Goal: Transaction & Acquisition: Purchase product/service

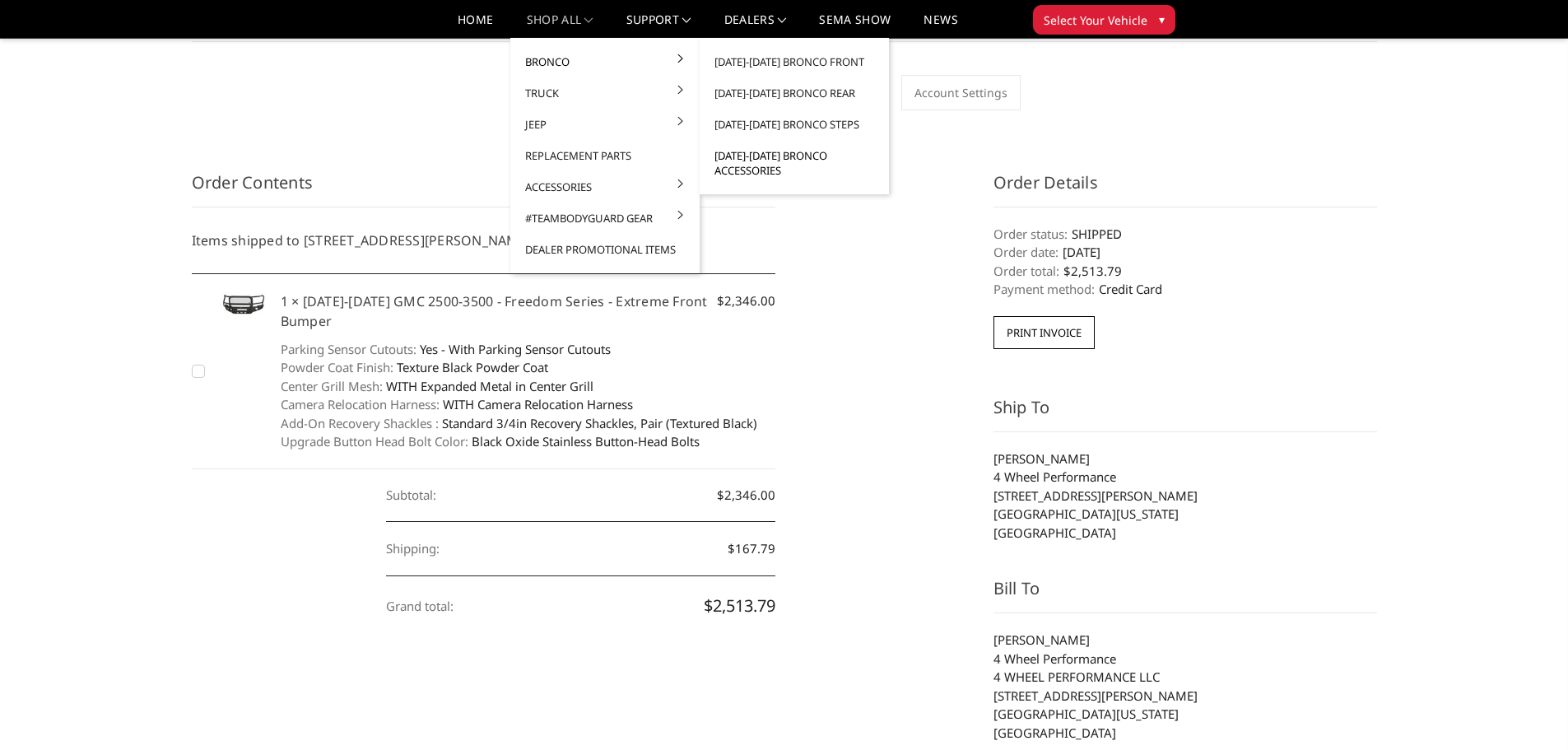
click at [793, 161] on link "[DATE]-[DATE] Bronco Accessories" at bounding box center [794, 162] width 176 height 46
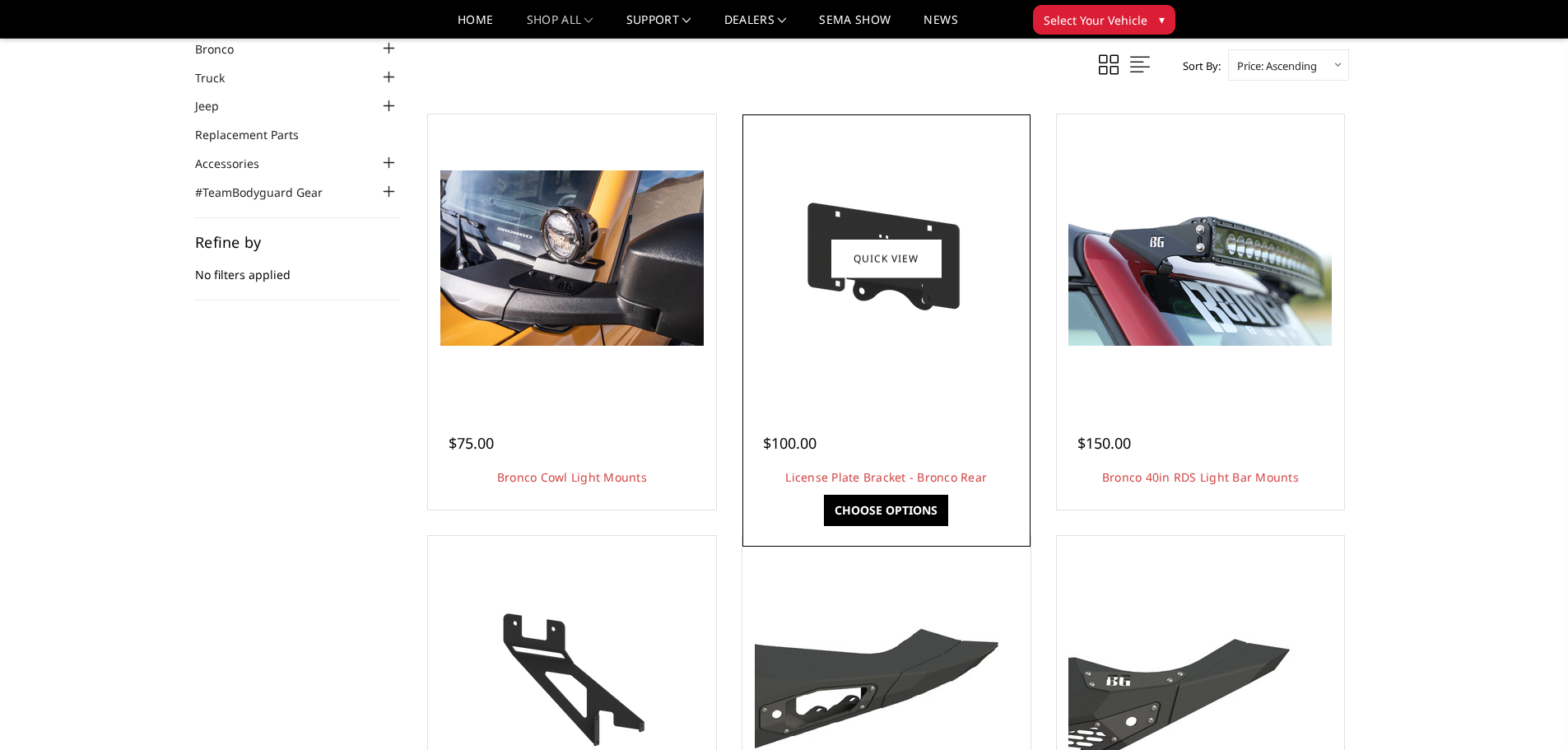
scroll to position [82, 0]
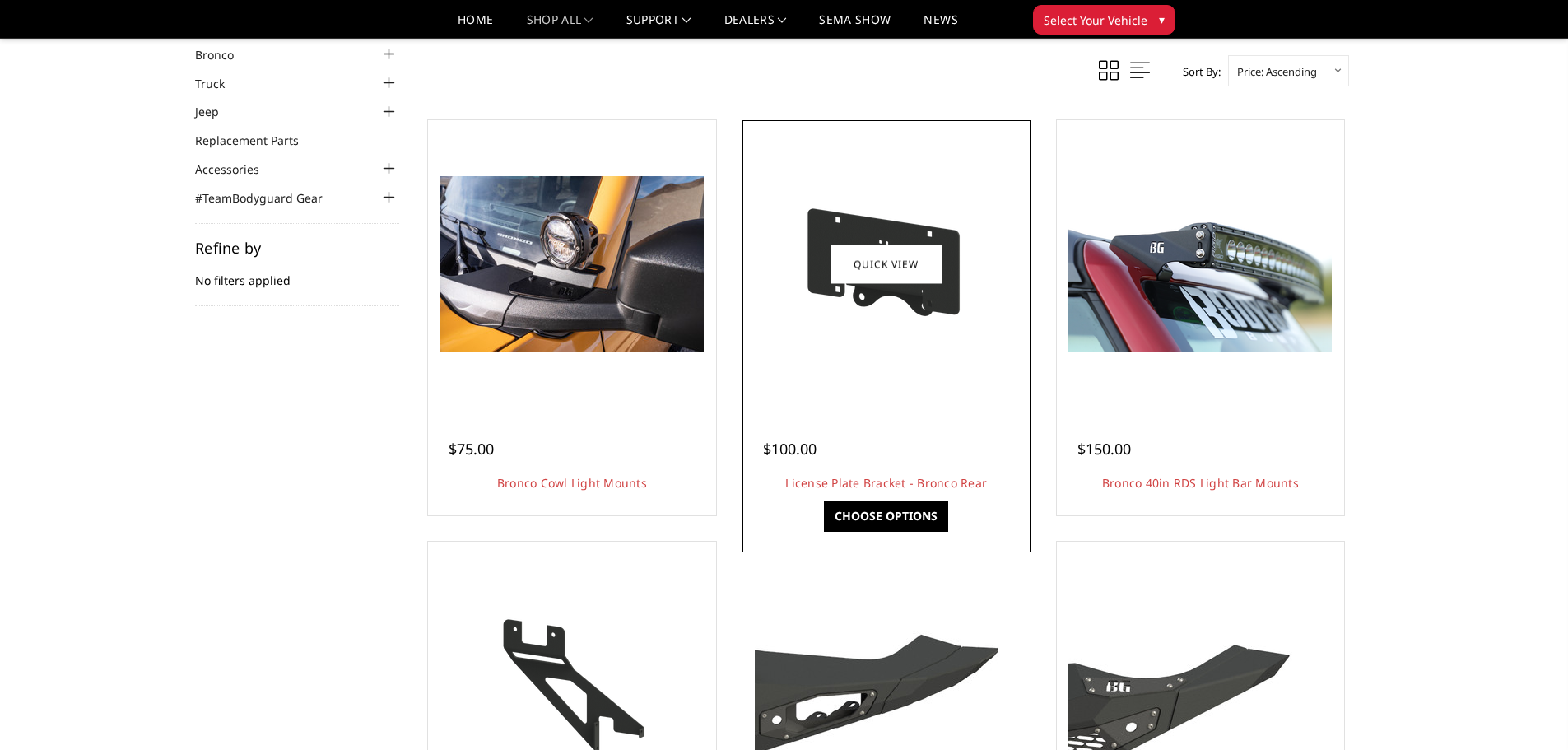
click at [894, 297] on img at bounding box center [886, 265] width 264 height 148
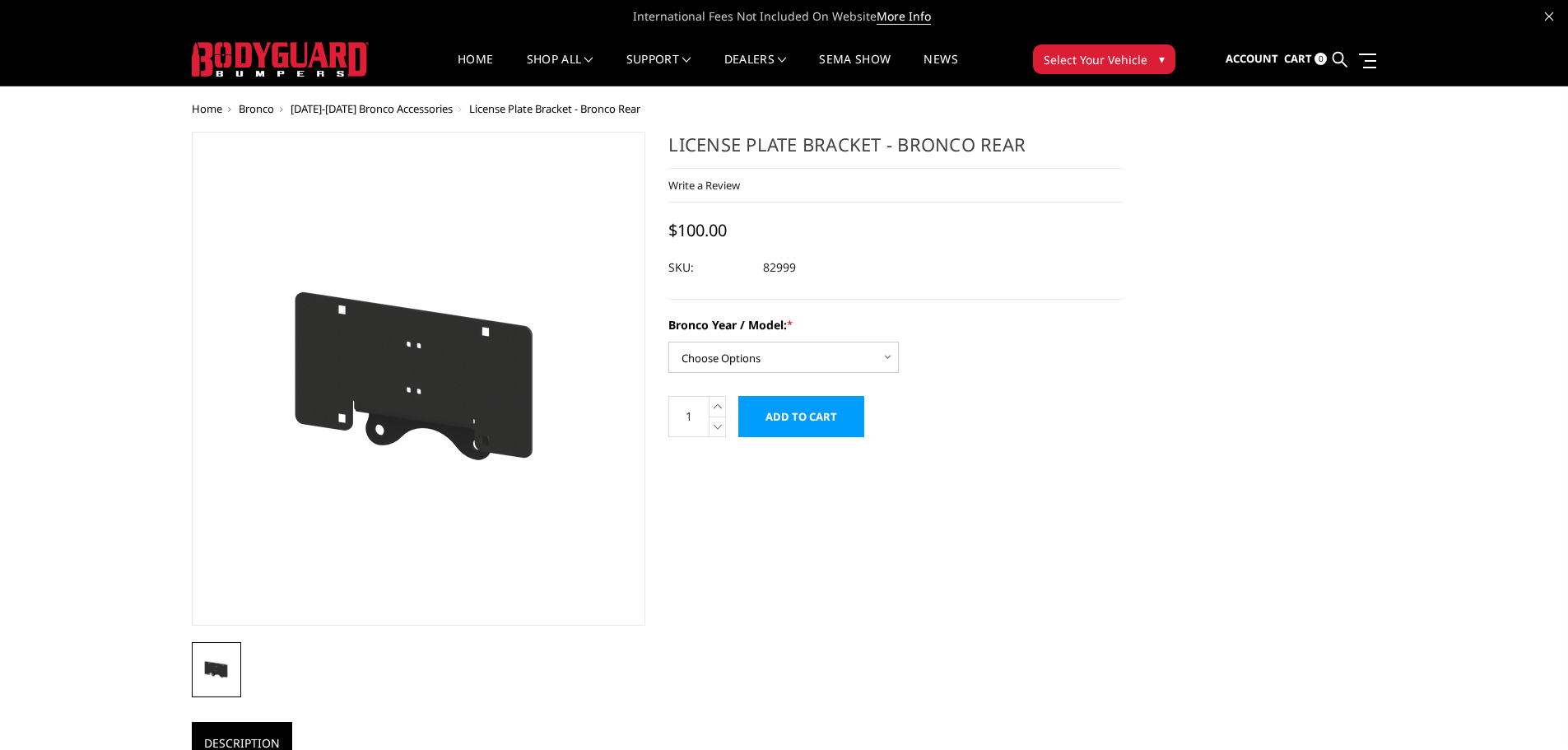
click at [795, 377] on form "Bronco Year / Model: * Choose Options 2021-25 Bronco Standard 2021-25 Bronco Ra…" at bounding box center [895, 377] width 454 height 121
click at [801, 365] on select "Choose Options 2021-25 Bronco Standard 2021-25 Bronco Raptor 2022-25 Bronco Eve…" at bounding box center [783, 357] width 230 height 31
select select "1666"
click at [668, 341] on select "Choose Options 2021-25 Bronco Standard 2021-25 Bronco Raptor 2022-25 Bronco Eve…" at bounding box center [783, 357] width 230 height 31
